Goal: Complete Application Form: Complete application form

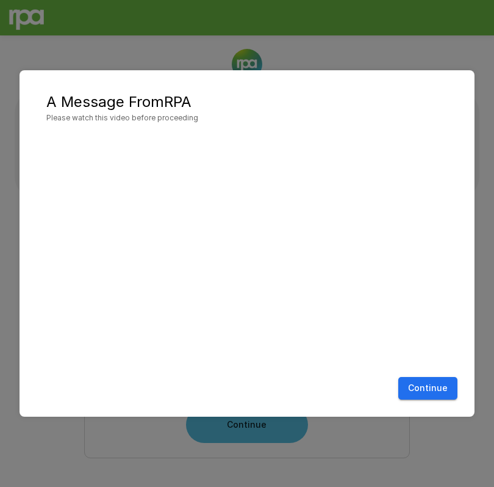
click at [419, 384] on button "Continue" at bounding box center [428, 388] width 59 height 23
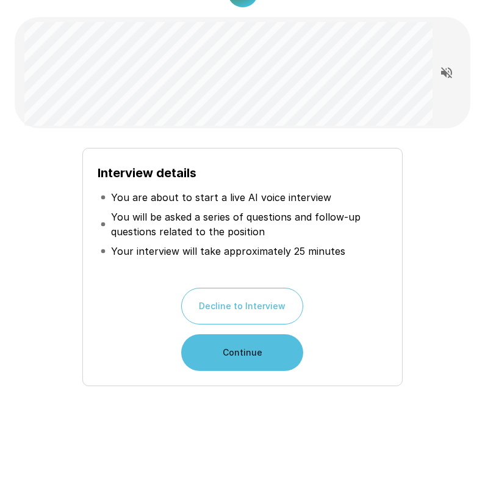
scroll to position [71, 0]
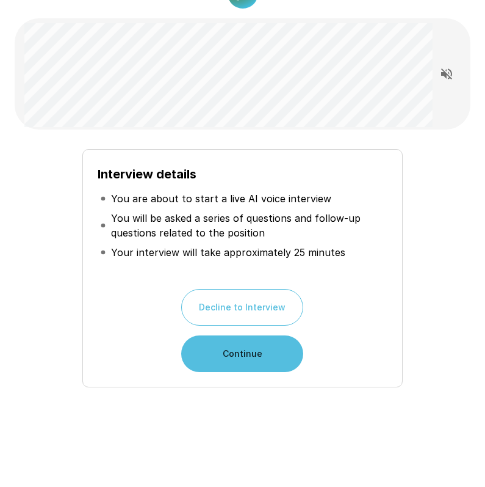
click at [268, 366] on button "Continue" at bounding box center [242, 353] width 122 height 37
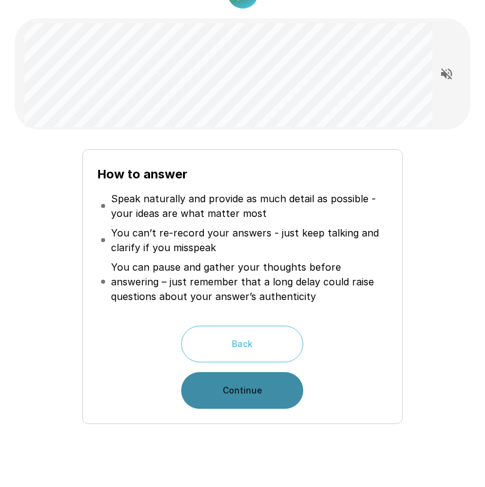
click at [263, 389] on button "Continue" at bounding box center [242, 390] width 122 height 37
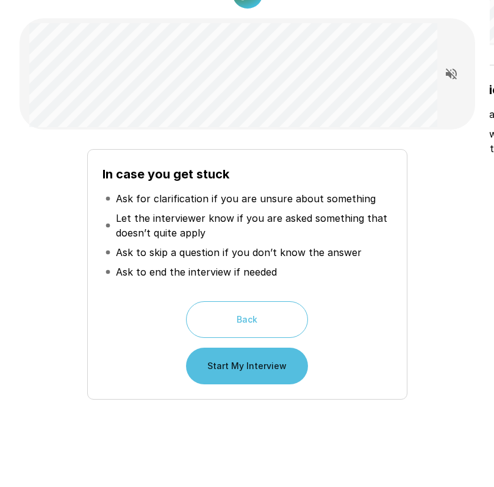
scroll to position [0, 0]
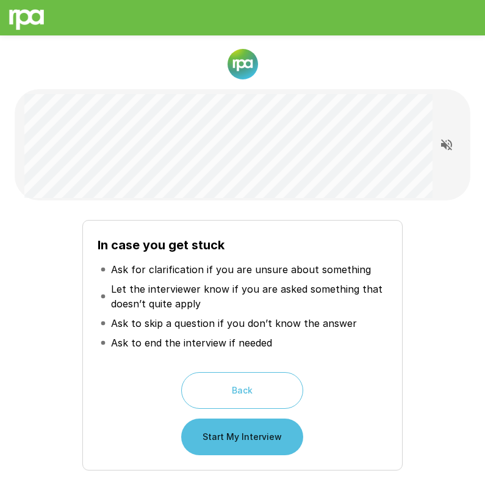
click at [225, 440] on button "Start My Interview" at bounding box center [242, 436] width 122 height 37
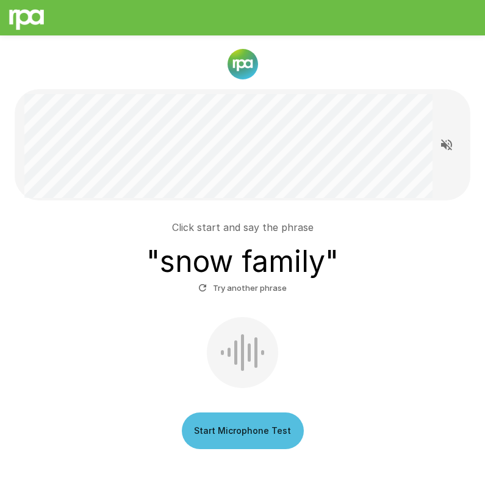
click at [250, 433] on button "Start Microphone Test" at bounding box center [243, 430] width 122 height 37
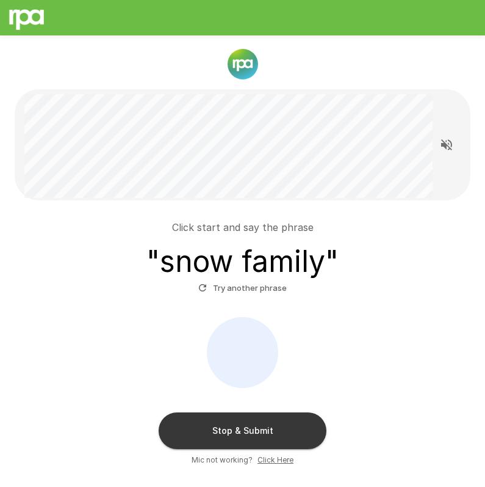
click at [250, 433] on button "Stop & Submit" at bounding box center [243, 430] width 168 height 37
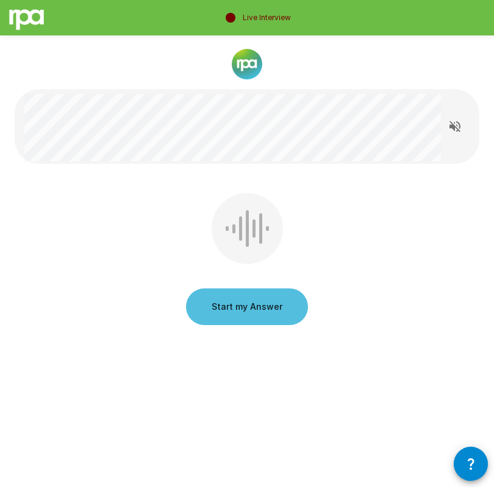
click at [253, 315] on button "Start my Answer" at bounding box center [247, 306] width 122 height 37
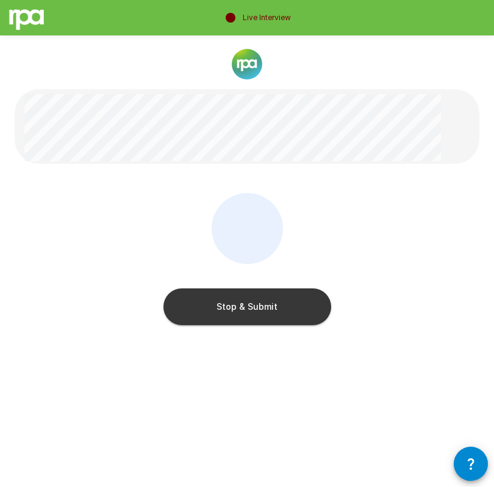
click at [253, 315] on button "Stop & Submit" at bounding box center [248, 306] width 168 height 37
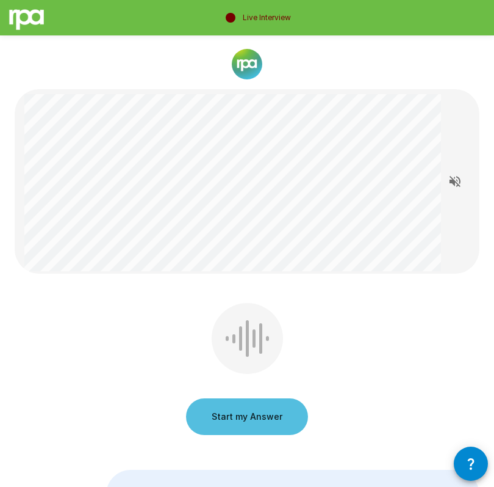
click at [233, 422] on button "Start my Answer" at bounding box center [247, 416] width 122 height 37
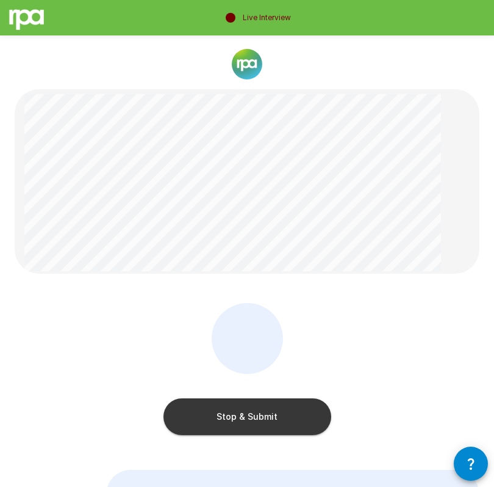
click at [233, 422] on button "Stop & Submit" at bounding box center [248, 416] width 168 height 37
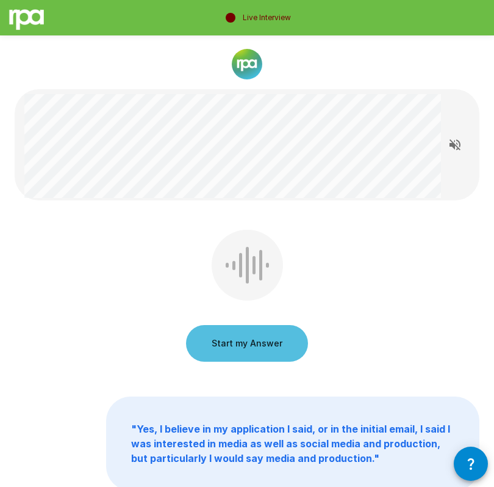
click at [240, 337] on button "Start my Answer" at bounding box center [247, 343] width 122 height 37
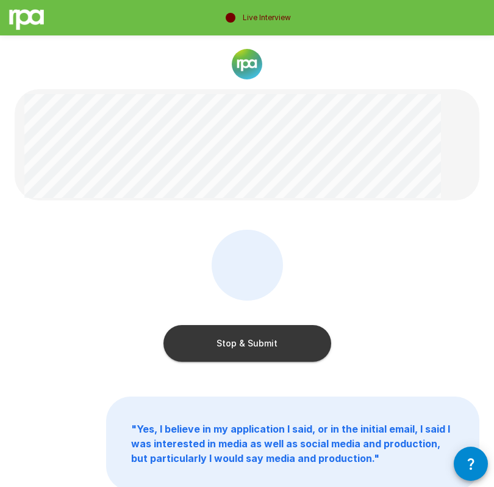
click at [240, 337] on button "Stop & Submit" at bounding box center [248, 343] width 168 height 37
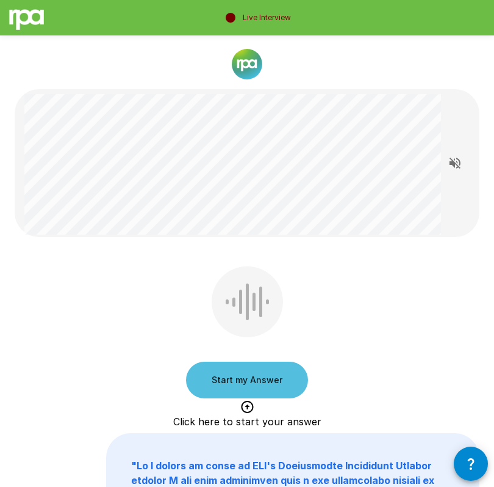
click at [239, 380] on button "Start my Answer" at bounding box center [247, 379] width 122 height 37
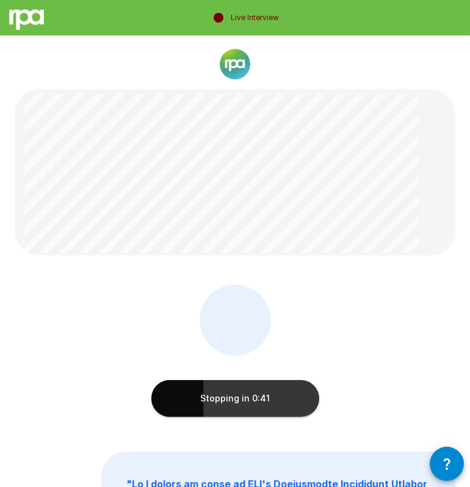
click at [263, 388] on button "Stopping in 0:41" at bounding box center [235, 398] width 168 height 37
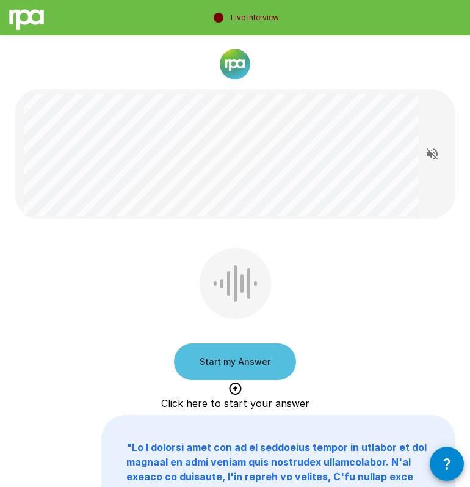
click at [253, 365] on button "Start my Answer" at bounding box center [235, 361] width 122 height 37
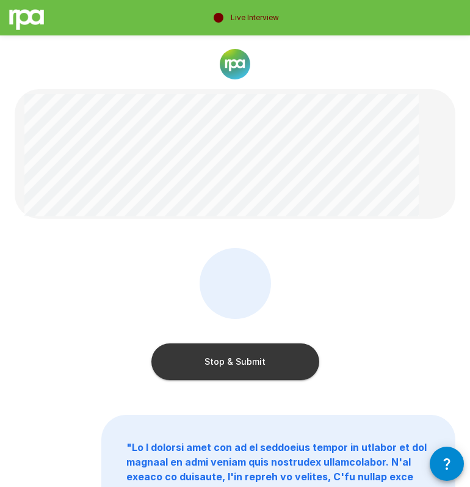
click at [253, 365] on button "Stop & Submit" at bounding box center [235, 361] width 168 height 37
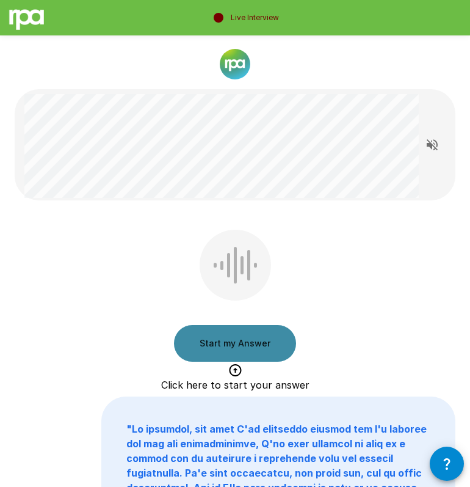
click at [239, 345] on button "Start my Answer" at bounding box center [235, 343] width 122 height 37
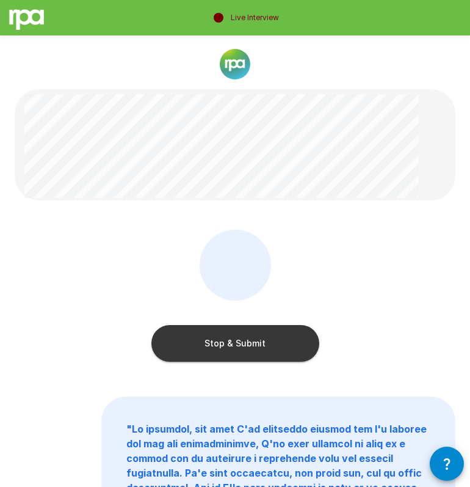
click at [239, 345] on button "Stop & Submit" at bounding box center [235, 343] width 168 height 37
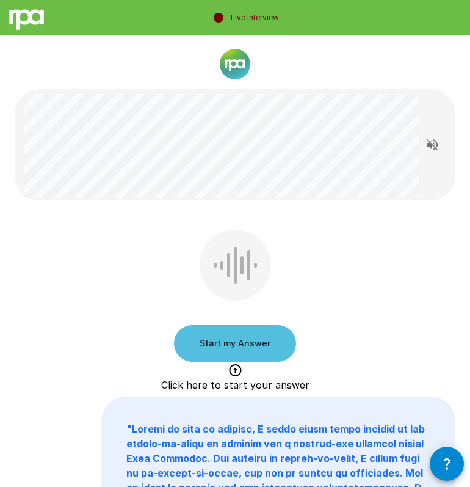
click at [239, 345] on button "Start my Answer" at bounding box center [235, 343] width 122 height 37
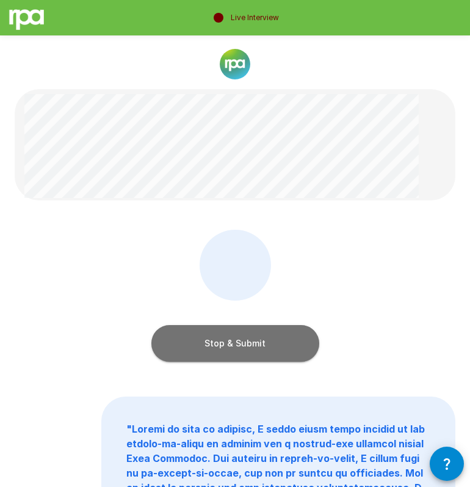
click at [239, 345] on button "Stop & Submit" at bounding box center [235, 343] width 168 height 37
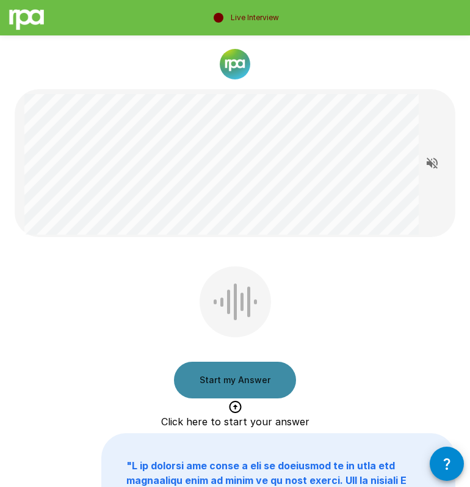
click at [230, 369] on button "Start my Answer" at bounding box center [235, 379] width 122 height 37
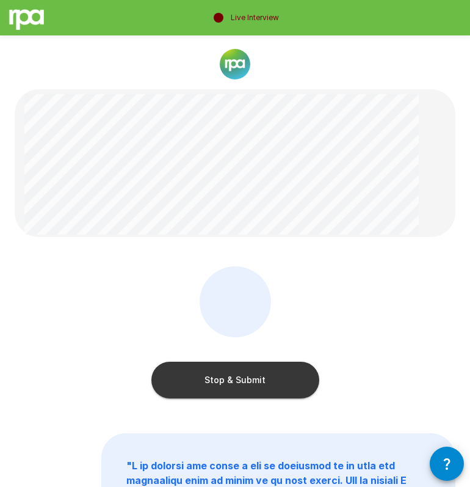
click at [230, 369] on button "Stop & Submit" at bounding box center [235, 379] width 168 height 37
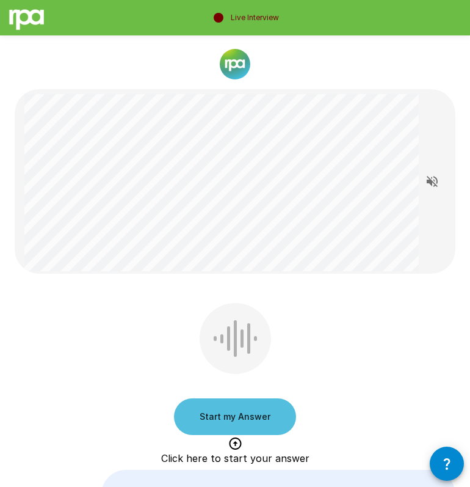
click at [234, 430] on button "Start my Answer" at bounding box center [235, 416] width 122 height 37
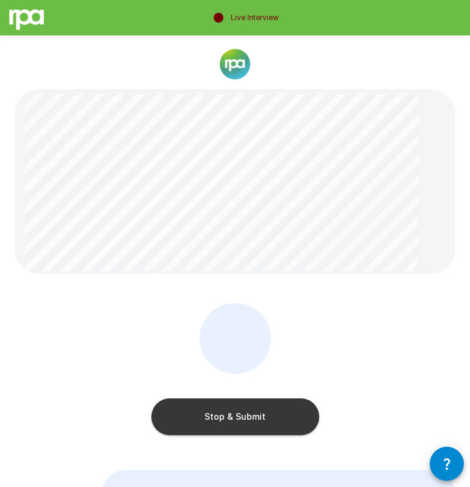
click at [234, 430] on button "Stop & Submit" at bounding box center [235, 416] width 168 height 37
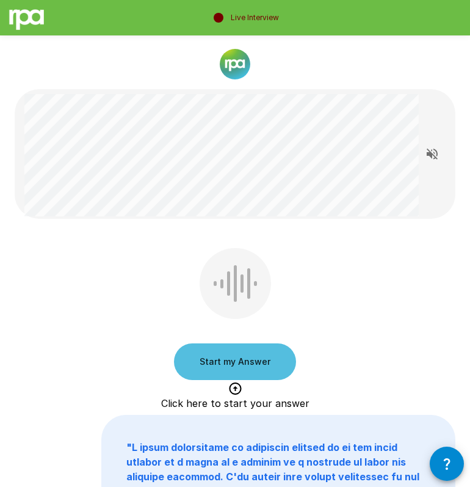
click at [220, 365] on button "Start my Answer" at bounding box center [235, 361] width 122 height 37
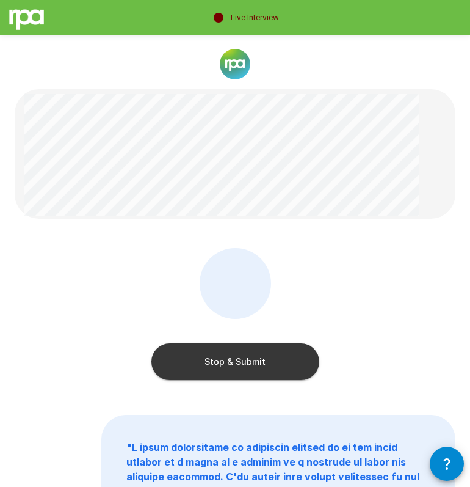
click at [220, 365] on button "Stop & Submit" at bounding box center [235, 361] width 168 height 37
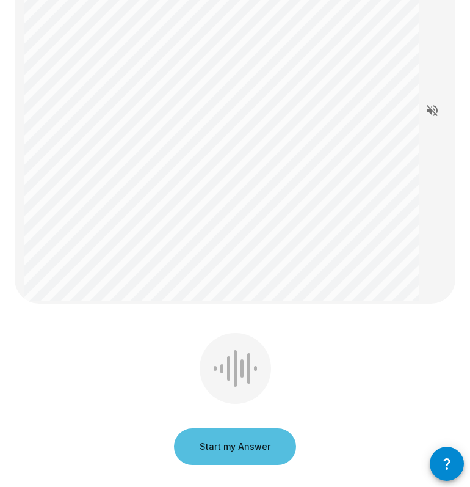
scroll to position [172, 0]
click at [231, 440] on button "Start my Answer" at bounding box center [235, 445] width 122 height 37
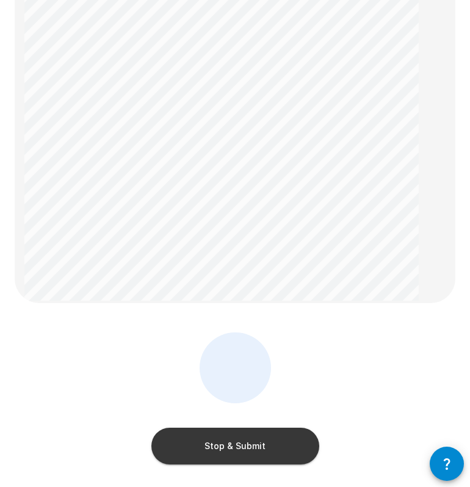
click at [231, 440] on button "Stop & Submit" at bounding box center [235, 445] width 168 height 37
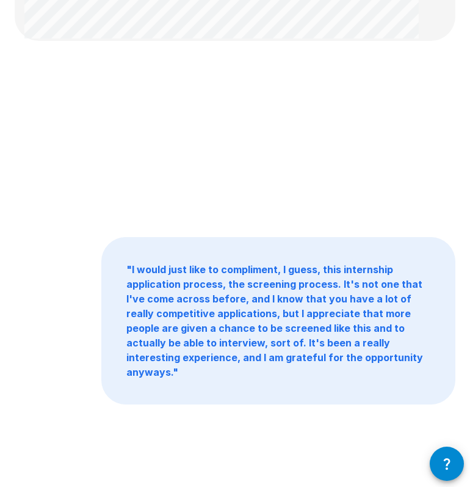
scroll to position [0, 0]
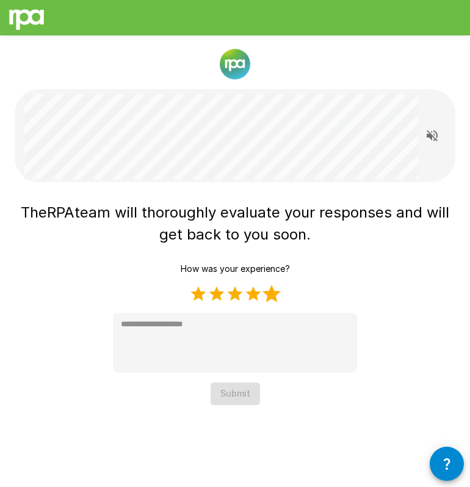
click at [269, 296] on label "5 Stars" at bounding box center [272, 293] width 18 height 18
type textarea "*"
click at [240, 393] on button "Submit" at bounding box center [235, 393] width 49 height 23
